Goal: Task Accomplishment & Management: Complete application form

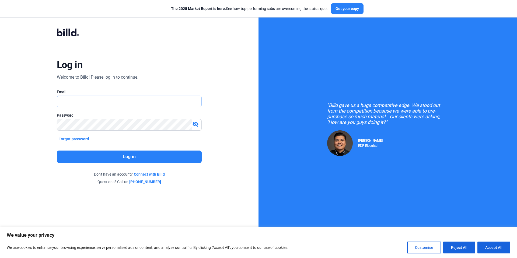
type input "[EMAIL_ADDRESS][DOMAIN_NAME]"
click at [148, 157] on button "Log in" at bounding box center [129, 156] width 145 height 12
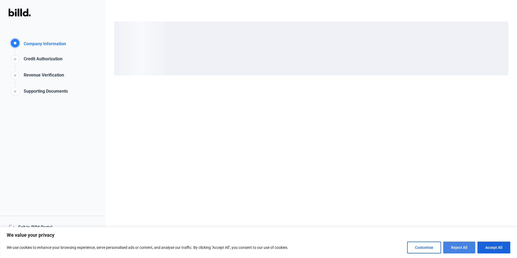
click at [458, 246] on button "Reject All" at bounding box center [459, 247] width 32 height 12
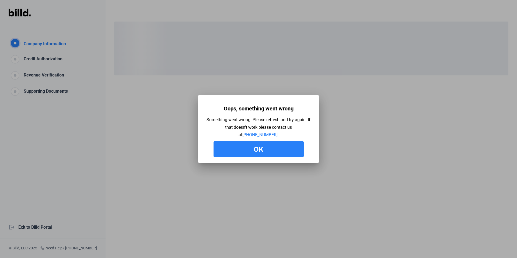
click at [235, 149] on button "Ok" at bounding box center [258, 149] width 90 height 16
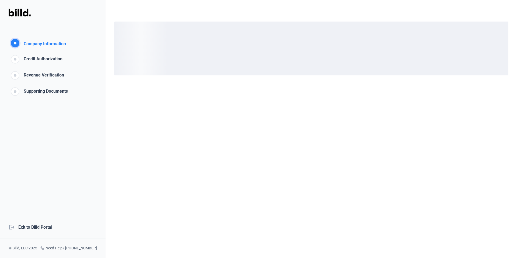
click at [47, 228] on div "logout Exit to Billd Portal" at bounding box center [53, 227] width 106 height 23
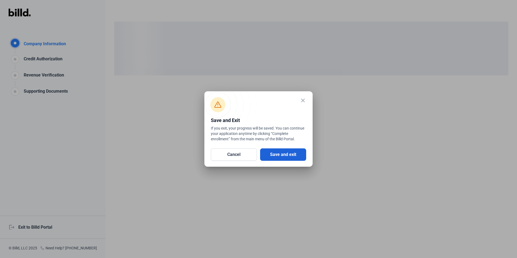
click at [289, 153] on button "Save and exit" at bounding box center [283, 154] width 46 height 12
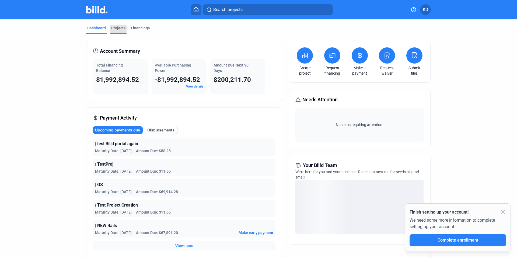
click at [116, 31] on div "Projects" at bounding box center [118, 29] width 16 height 9
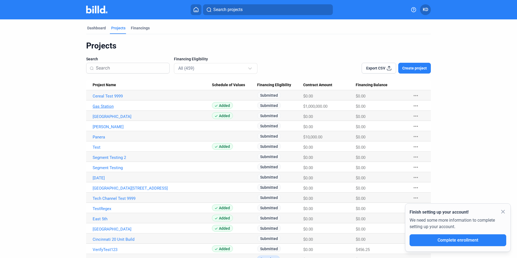
click at [108, 99] on link "Gas Station" at bounding box center [152, 96] width 119 height 5
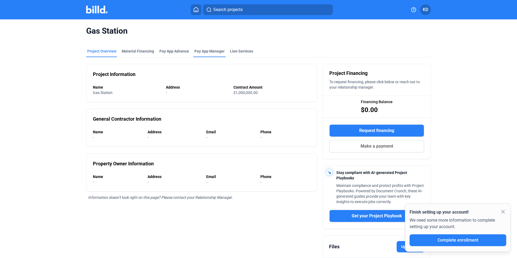
click at [199, 51] on span "Pay App Manager" at bounding box center [209, 50] width 30 height 5
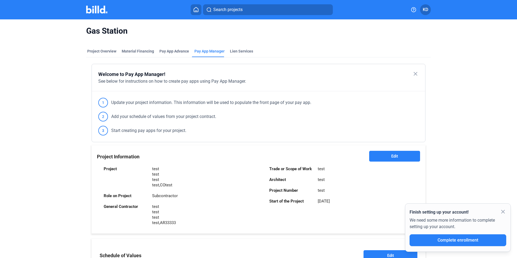
scroll to position [47, 0]
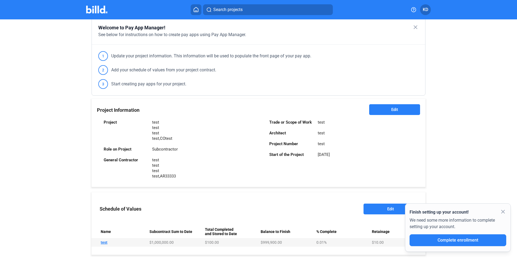
click at [393, 110] on span "Edit" at bounding box center [394, 109] width 7 height 5
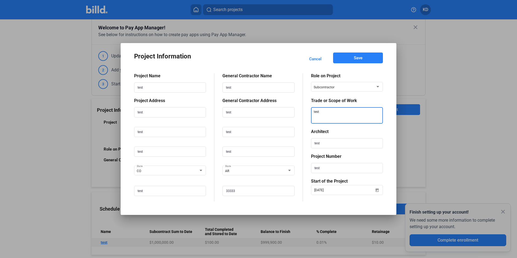
click at [334, 113] on textarea at bounding box center [346, 115] width 71 height 16
type textarea "t"
type textarea "Trade of Scope of Work test"
click at [364, 61] on button "Save" at bounding box center [358, 57] width 50 height 11
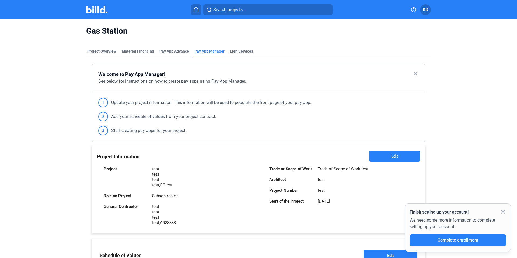
scroll to position [2, 0]
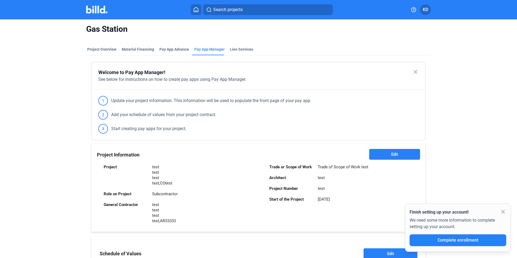
click at [310, 178] on div "Architect" at bounding box center [290, 177] width 43 height 5
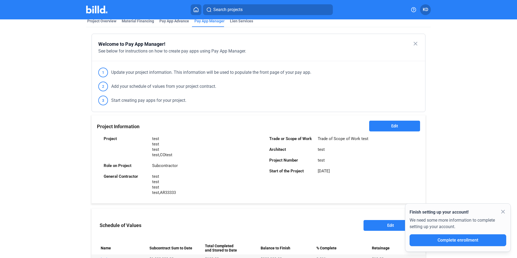
scroll to position [0, 0]
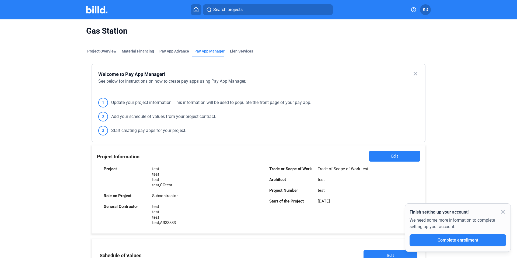
click at [196, 11] on icon at bounding box center [195, 9] width 5 height 5
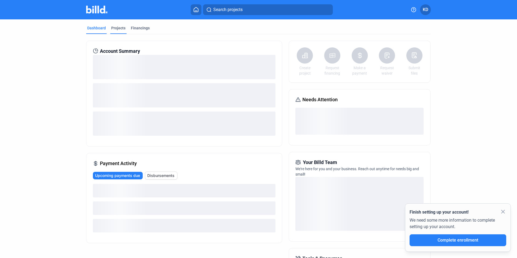
click at [120, 29] on div "Projects" at bounding box center [118, 27] width 14 height 5
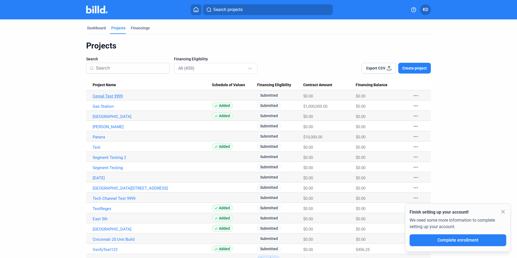
click at [107, 94] on link "Cereal Test 9999" at bounding box center [152, 96] width 119 height 5
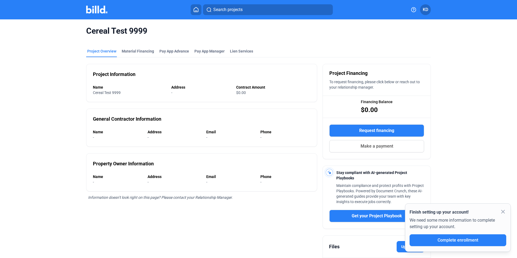
click at [406, 125] on button "Request financing" at bounding box center [376, 130] width 95 height 12
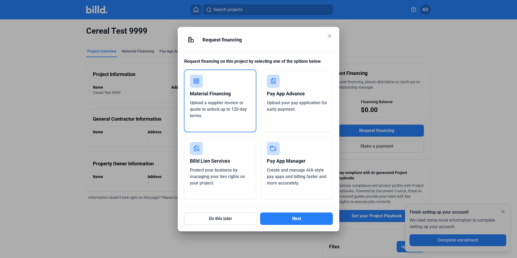
click at [331, 31] on mat-dialog-container "close Request financing Request financing on this project by selecting one of t…" at bounding box center [259, 129] width 162 height 204
click at [330, 34] on mat-icon "close" at bounding box center [329, 36] width 6 height 6
